Goal: Task Accomplishment & Management: Use online tool/utility

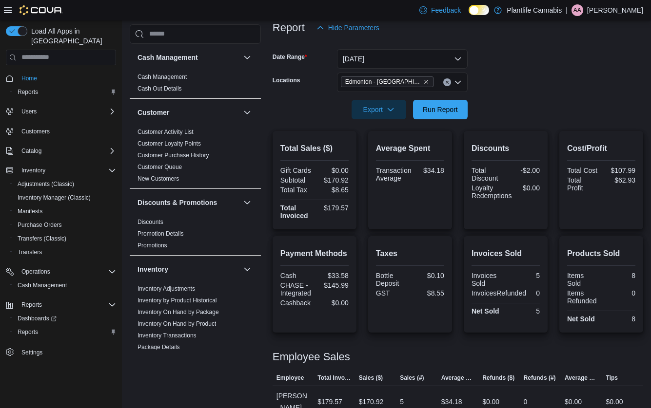
scroll to position [455, 0]
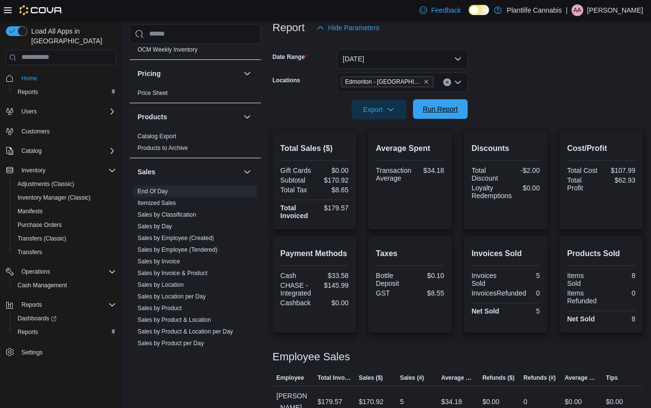
click at [440, 108] on span "Run Report" at bounding box center [440, 109] width 35 height 10
click at [449, 113] on span "Run Report" at bounding box center [440, 109] width 35 height 10
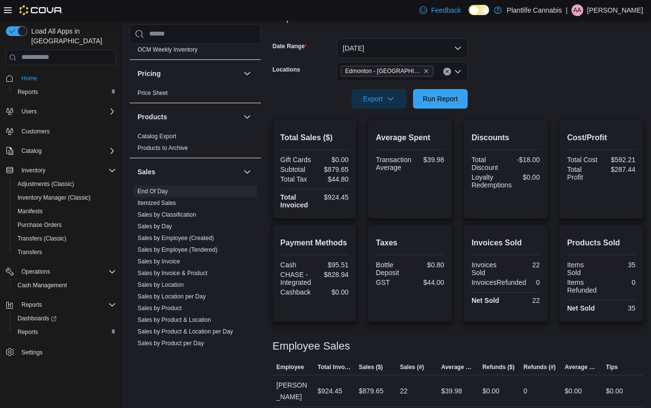
scroll to position [140, 0]
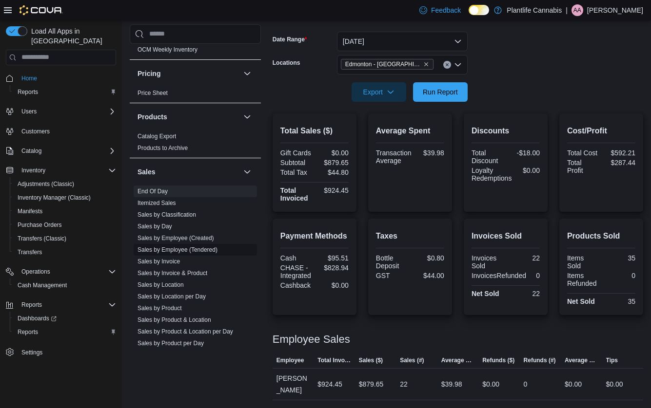
click at [179, 251] on link "Sales by Employee (Tendered)" at bounding box center [177, 250] width 80 height 7
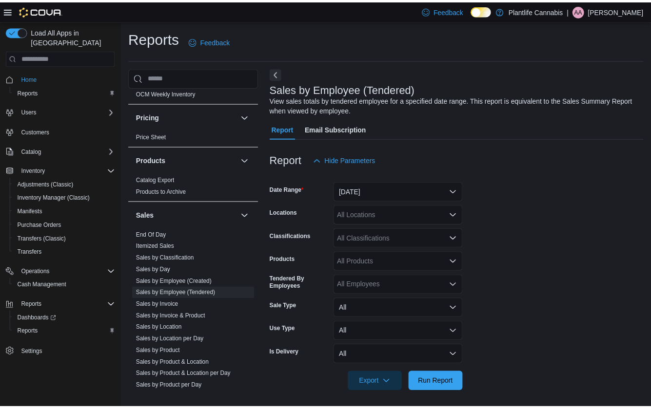
scroll to position [3, 0]
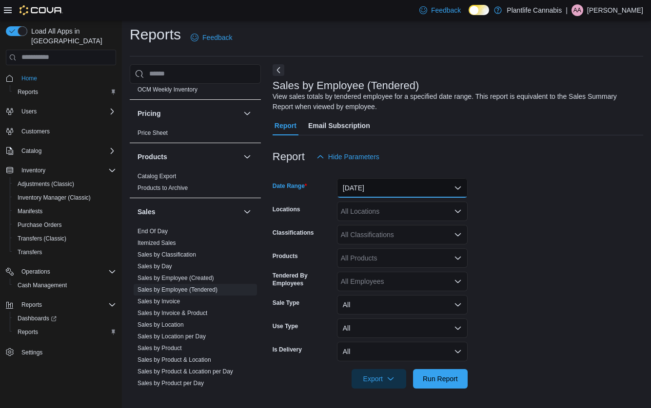
click at [372, 189] on button "[DATE]" at bounding box center [402, 187] width 131 height 19
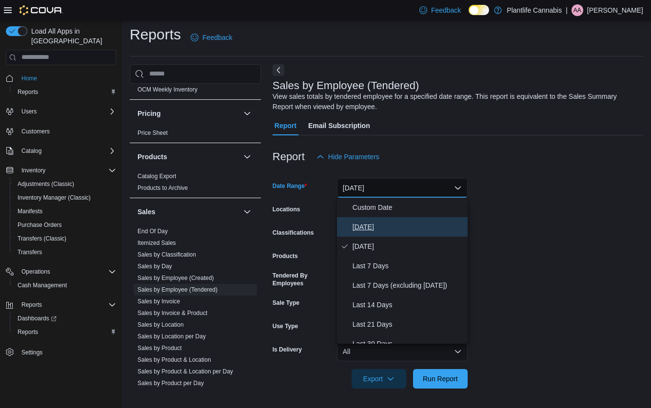
click at [376, 228] on span "[DATE]" at bounding box center [407, 227] width 111 height 12
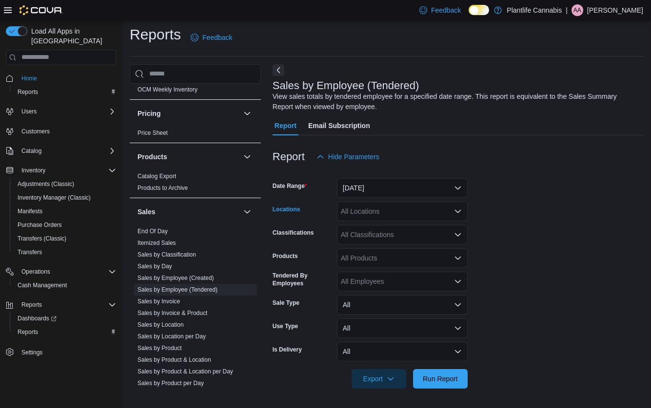
click at [383, 215] on div "All Locations" at bounding box center [402, 211] width 131 height 19
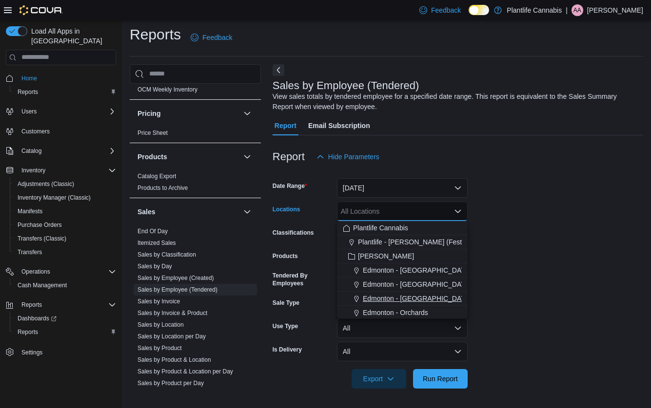
click at [388, 295] on span "Edmonton - [GEOGRAPHIC_DATA]" at bounding box center [417, 299] width 108 height 10
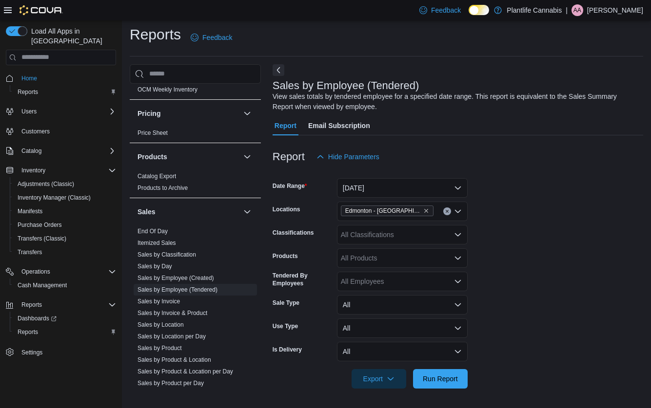
click at [557, 283] on form "Date Range [DATE] Locations [GEOGRAPHIC_DATA] - Jagare Ridge Classifications Al…" at bounding box center [457, 278] width 370 height 222
click at [442, 237] on div "All Classifications" at bounding box center [402, 234] width 131 height 19
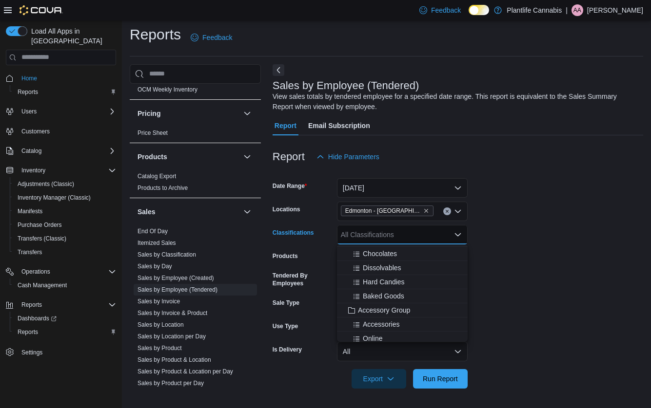
scroll to position [88, 0]
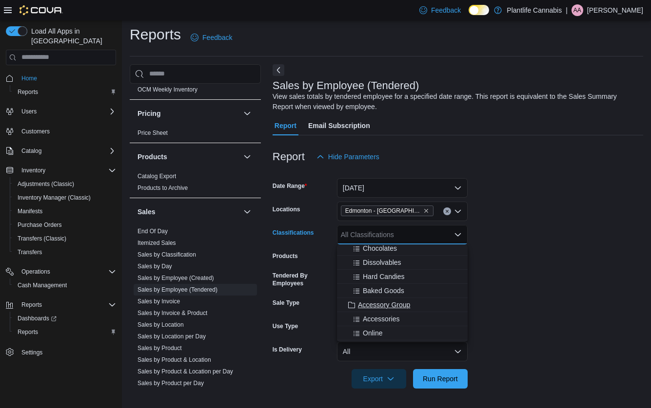
click at [386, 306] on span "Accessory Group" at bounding box center [384, 305] width 52 height 10
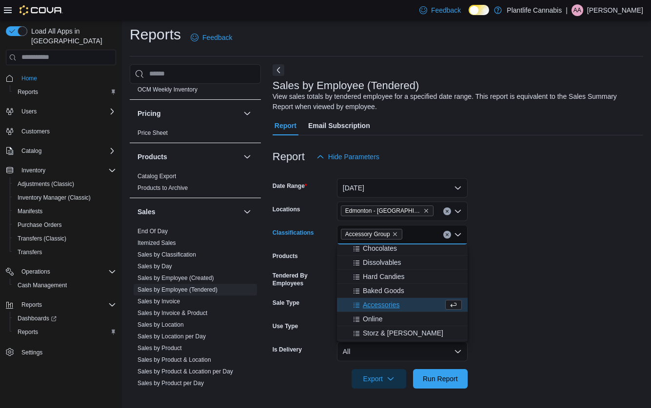
click at [572, 274] on form "Date Range [DATE] Locations [GEOGRAPHIC_DATA] - [GEOGRAPHIC_DATA] Classificatio…" at bounding box center [457, 278] width 370 height 222
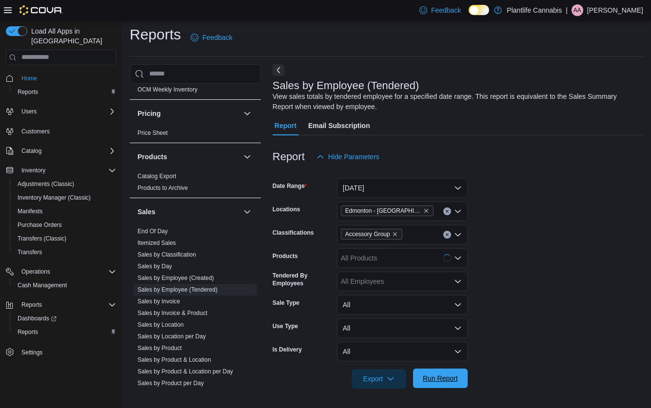
click at [445, 376] on span "Run Report" at bounding box center [440, 379] width 35 height 10
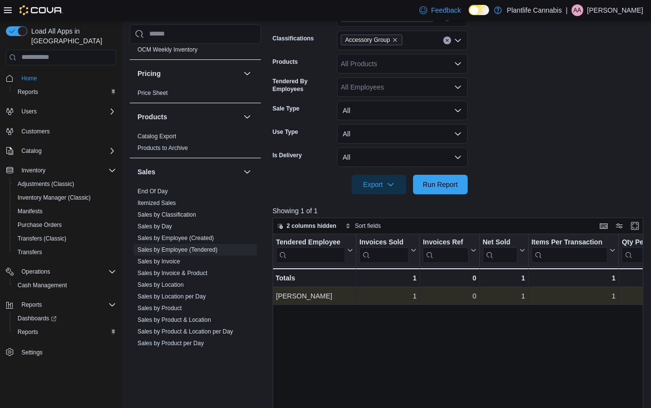
scroll to position [203, 0]
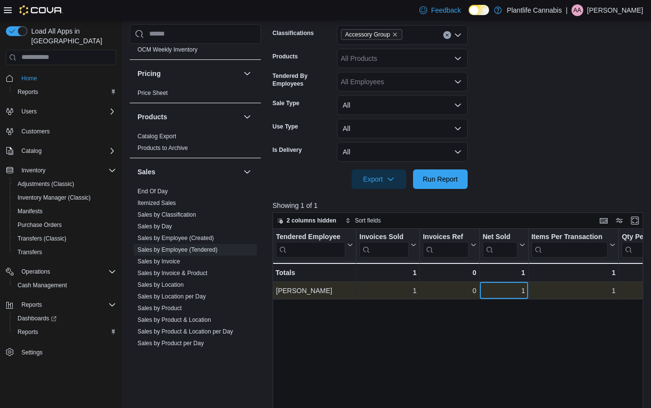
click at [521, 293] on div "1" at bounding box center [503, 291] width 42 height 12
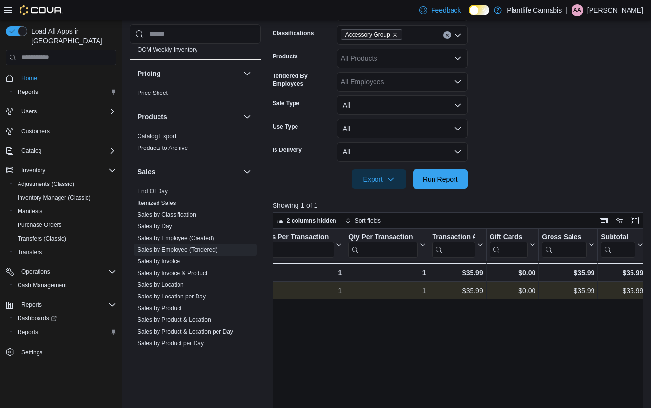
scroll to position [0, 322]
